Goal: Information Seeking & Learning: Learn about a topic

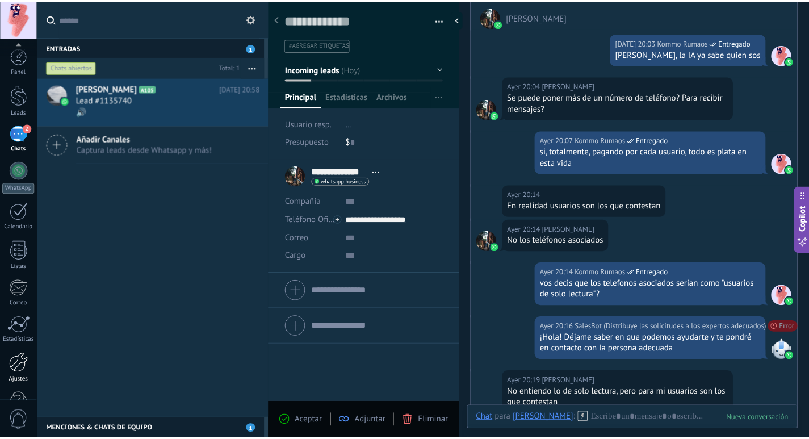
scroll to position [33, 0]
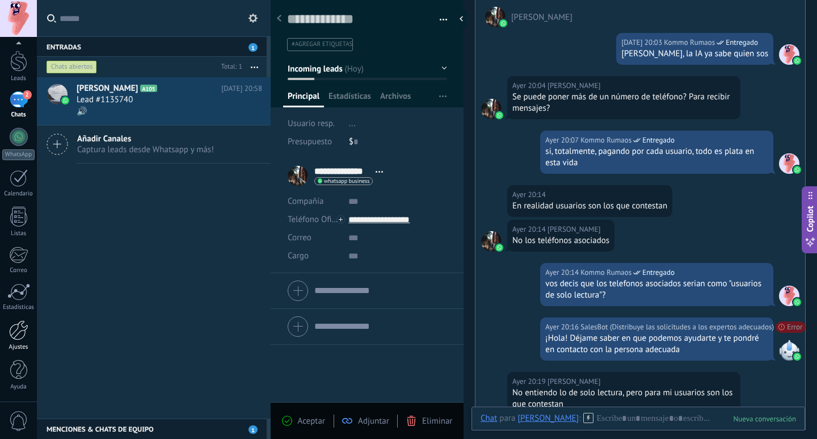
click at [22, 335] on div at bounding box center [18, 330] width 19 height 20
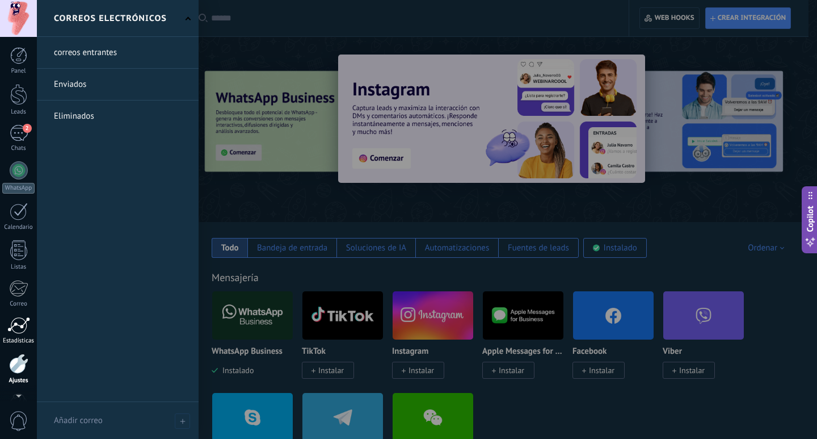
scroll to position [33, 0]
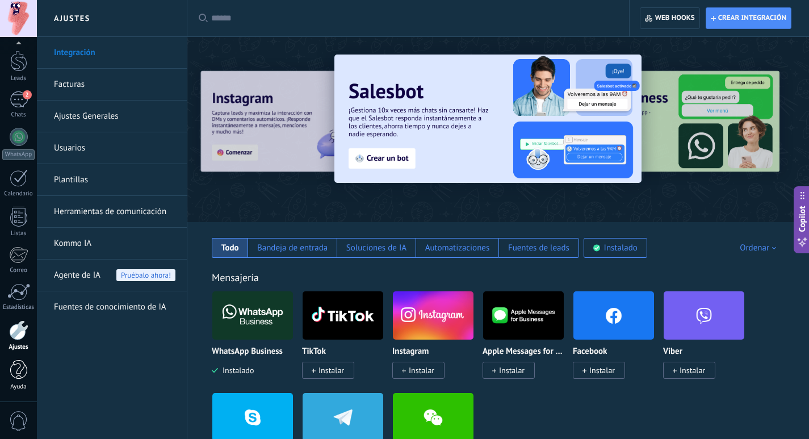
click at [15, 375] on div at bounding box center [18, 370] width 17 height 20
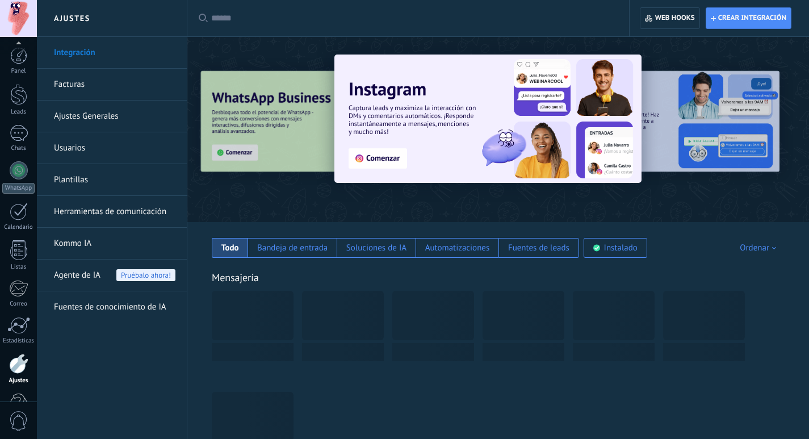
drag, startPoint x: 0, startPoint y: 0, endPoint x: 14, endPoint y: 397, distance: 397.1
click at [14, 397] on div "Panel Leads Chats WhatsApp Clientes" at bounding box center [18, 241] width 37 height 388
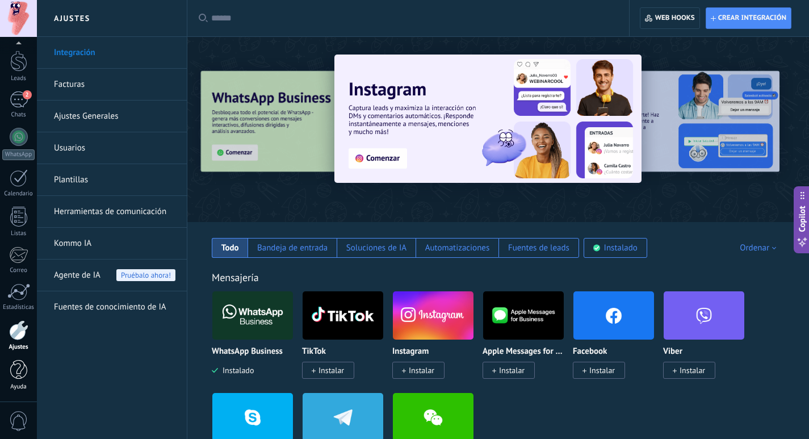
click at [17, 376] on div at bounding box center [18, 370] width 17 height 20
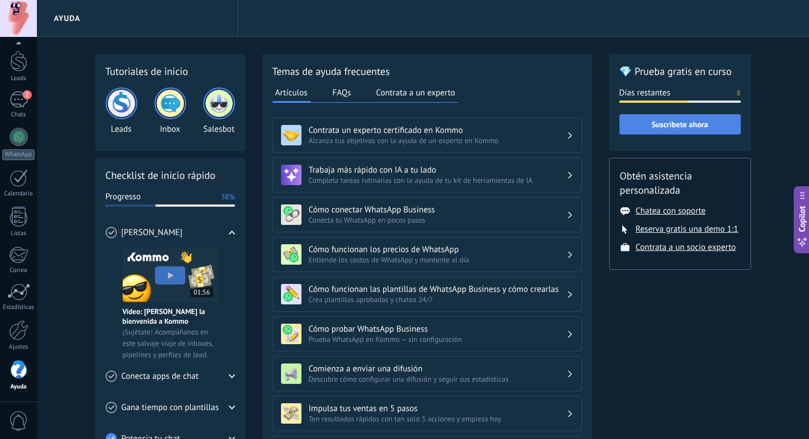
click at [670, 125] on span "Suscríbete ahora" at bounding box center [680, 124] width 57 height 8
